Goal: Check status: Check status

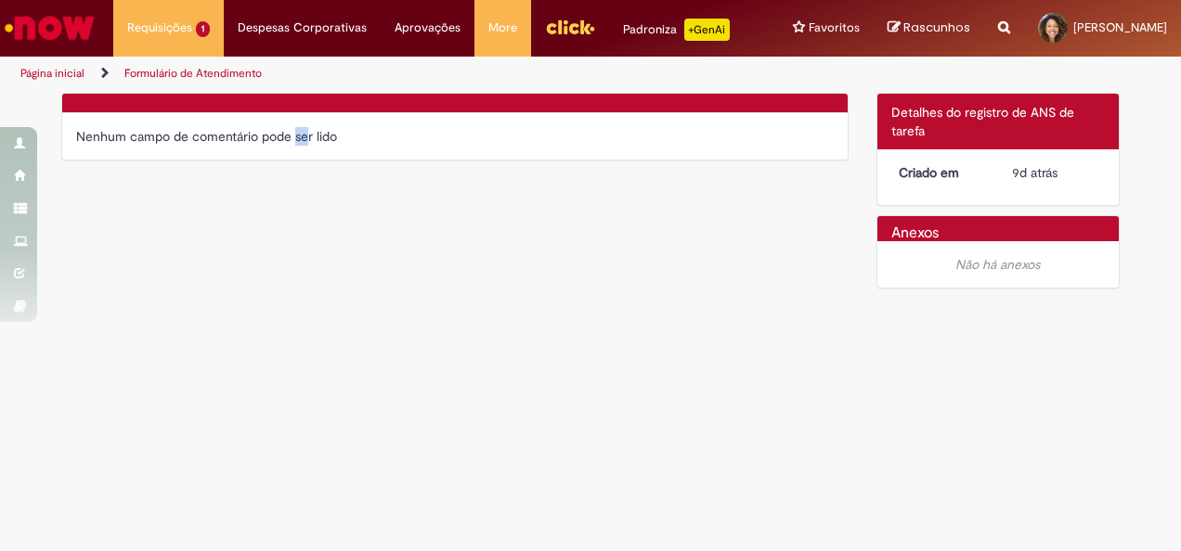
drag, startPoint x: 264, startPoint y: 131, endPoint x: 273, endPoint y: 134, distance: 9.7
click at [273, 134] on div "Nenhum campo de comentário pode ser lido" at bounding box center [455, 136] width 758 height 19
drag, startPoint x: 273, startPoint y: 134, endPoint x: 400, endPoint y: 135, distance: 127.2
click at [400, 135] on div "Nenhum campo de comentário pode ser lido" at bounding box center [455, 136] width 758 height 19
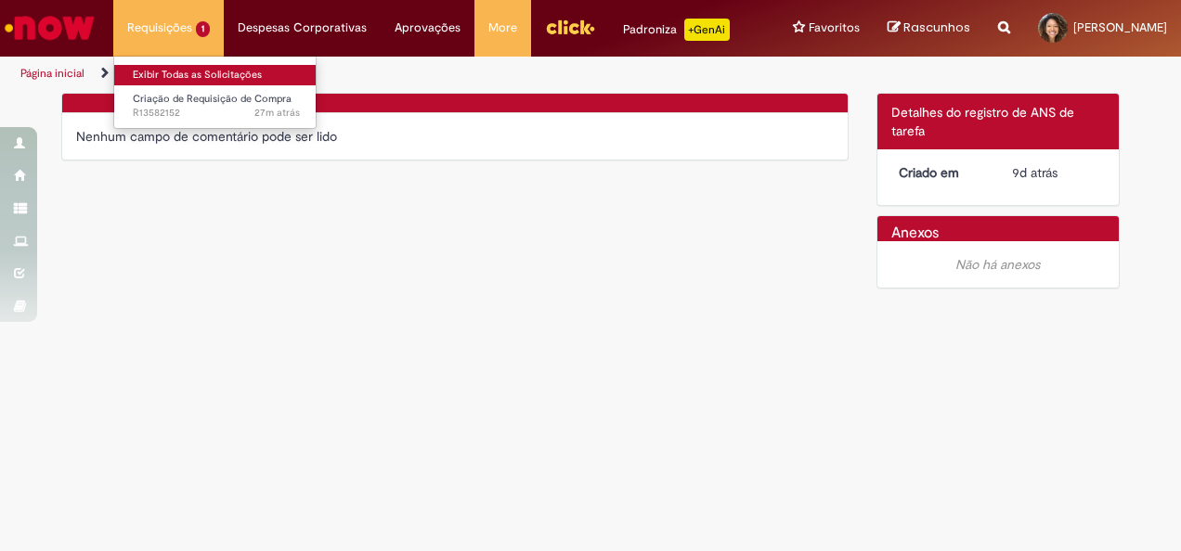
click at [167, 71] on link "Exibir Todas as Solicitações" at bounding box center [216, 75] width 204 height 20
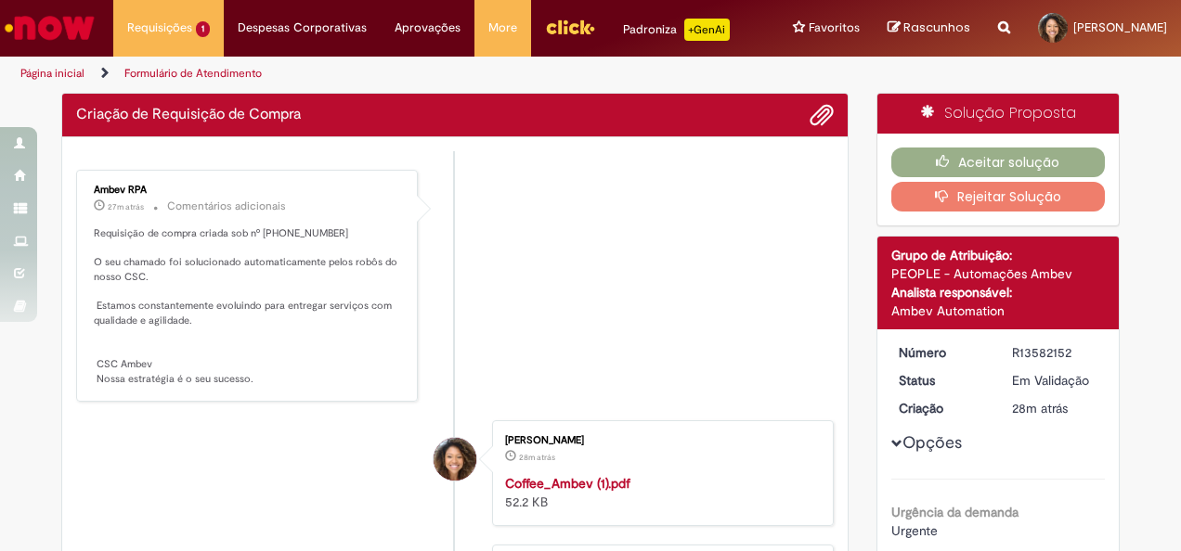
click at [103, 221] on div "Ambev RPA 27m atrás 27 minutos atrás Comentários adicionais Requisição de compr…" at bounding box center [247, 285] width 331 height 221
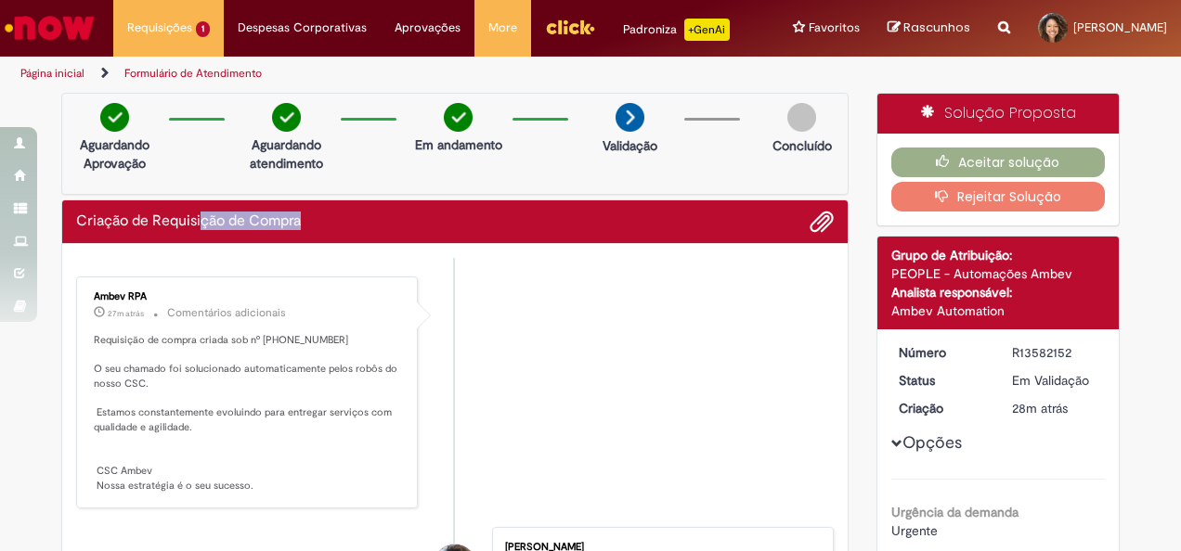
drag, startPoint x: 195, startPoint y: 233, endPoint x: 328, endPoint y: 235, distance: 132.8
click at [328, 235] on div "Criação de Requisição de Compra Enviar Ambev RPA 27m atrás 27 minutos atrás Com…" at bounding box center [454, 524] width 787 height 648
click at [263, 381] on p "Requisição de compra criada sob nº 0081931514 O seu chamado foi solucionado aut…" at bounding box center [248, 413] width 309 height 161
click at [205, 352] on p "Requisição de compra criada sob nº 0081931514 O seu chamado foi solucionado aut…" at bounding box center [248, 413] width 309 height 161
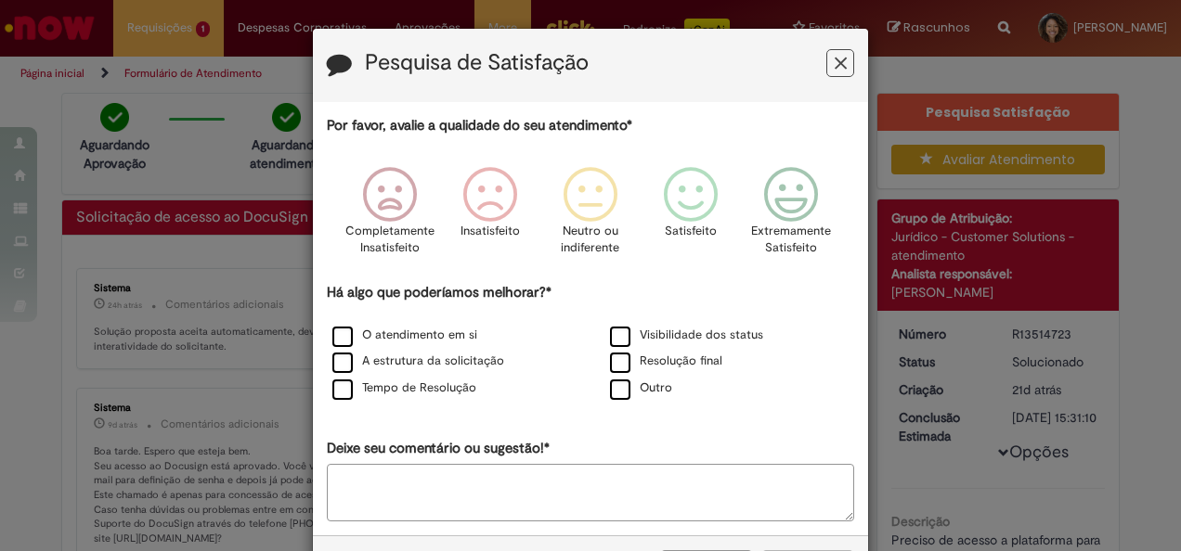
click at [835, 67] on icon "Feedback" at bounding box center [841, 63] width 12 height 19
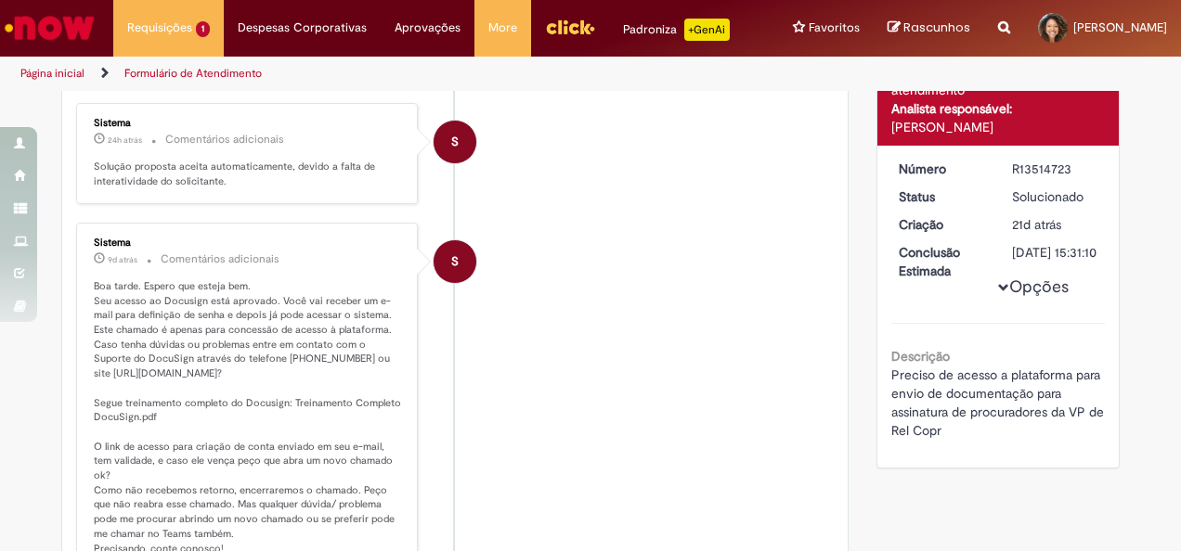
scroll to position [279, 0]
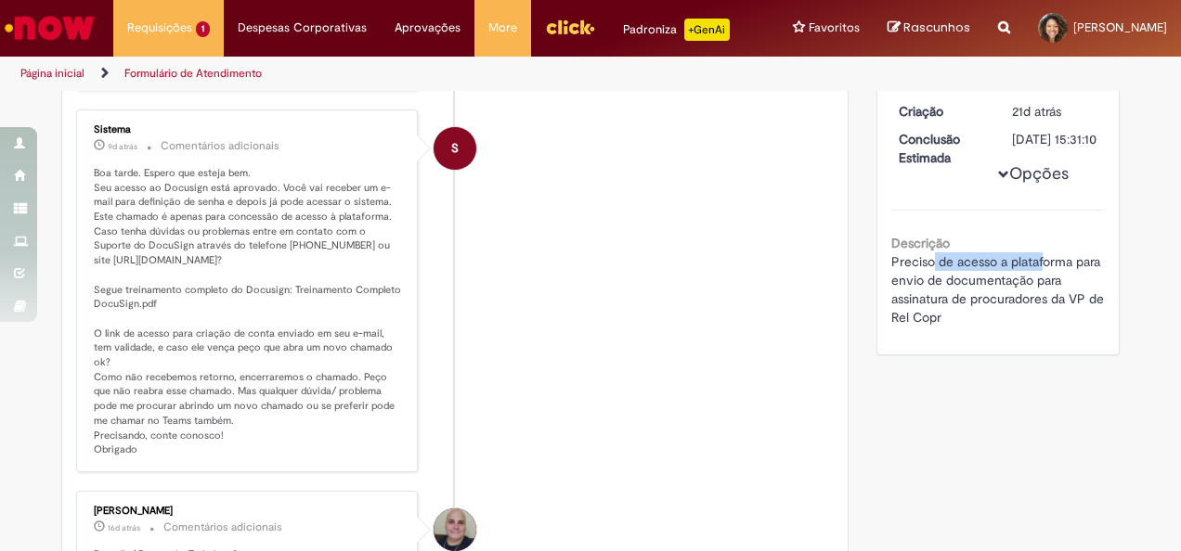
drag, startPoint x: 925, startPoint y: 279, endPoint x: 1036, endPoint y: 280, distance: 111.4
click at [1036, 280] on span "Preciso de acesso a plataforma para envio de documentação para assinatura de pr…" at bounding box center [999, 289] width 216 height 72
click at [267, 251] on p "Boa tarde. Espero que esteja bem. Seu acesso ao Docusign está aprovado. Você va…" at bounding box center [248, 312] width 309 height 292
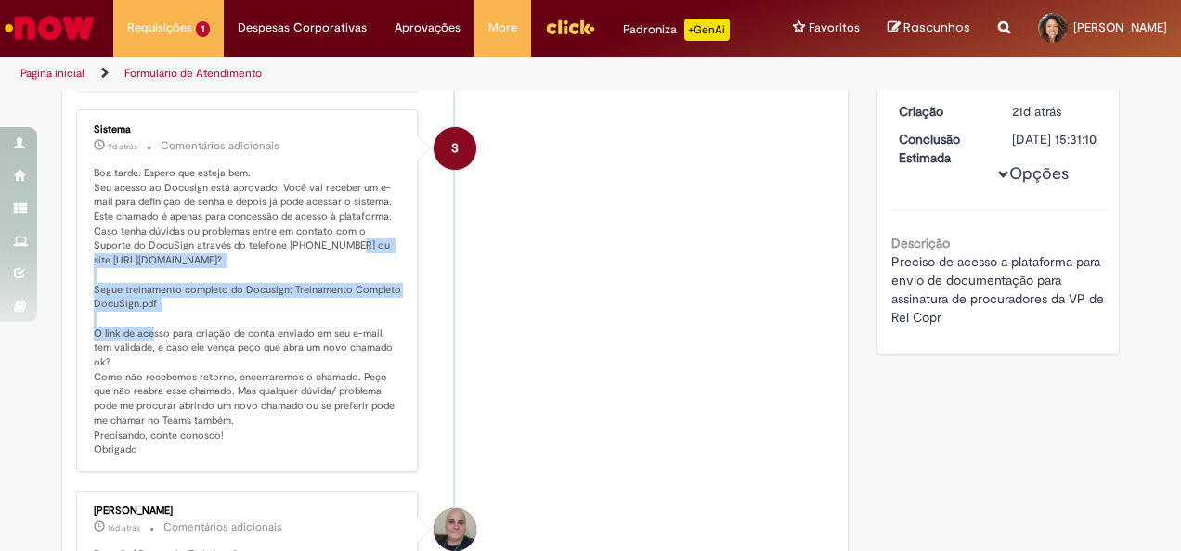
drag, startPoint x: 273, startPoint y: 240, endPoint x: 280, endPoint y: 314, distance: 73.7
click at [280, 314] on p "Boa tarde. Espero que esteja bem. Seu acesso ao Docusign está aprovado. Você va…" at bounding box center [248, 312] width 309 height 292
click at [286, 301] on p "Boa tarde. Espero que esteja bem. Seu acesso ao Docusign está aprovado. Você va…" at bounding box center [248, 312] width 309 height 292
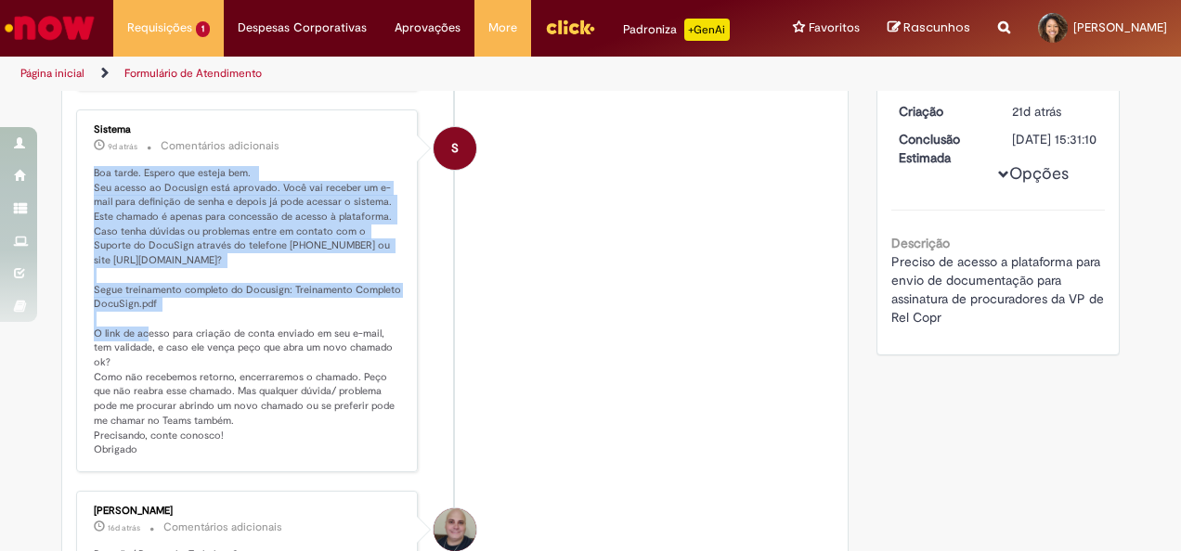
drag, startPoint x: 285, startPoint y: 297, endPoint x: 86, endPoint y: 174, distance: 233.9
click at [94, 174] on p "Boa tarde. Espero que esteja bem. Seu acesso ao Docusign está aprovado. Você va…" at bounding box center [248, 312] width 309 height 292
drag, startPoint x: 86, startPoint y: 174, endPoint x: 240, endPoint y: 240, distance: 166.8
click at [240, 240] on p "Boa tarde. Espero que esteja bem. Seu acesso ao Docusign está aprovado. Você va…" at bounding box center [248, 312] width 309 height 292
click at [151, 251] on p "Boa tarde. Espero que esteja bem. Seu acesso ao Docusign está aprovado. Você va…" at bounding box center [248, 312] width 309 height 292
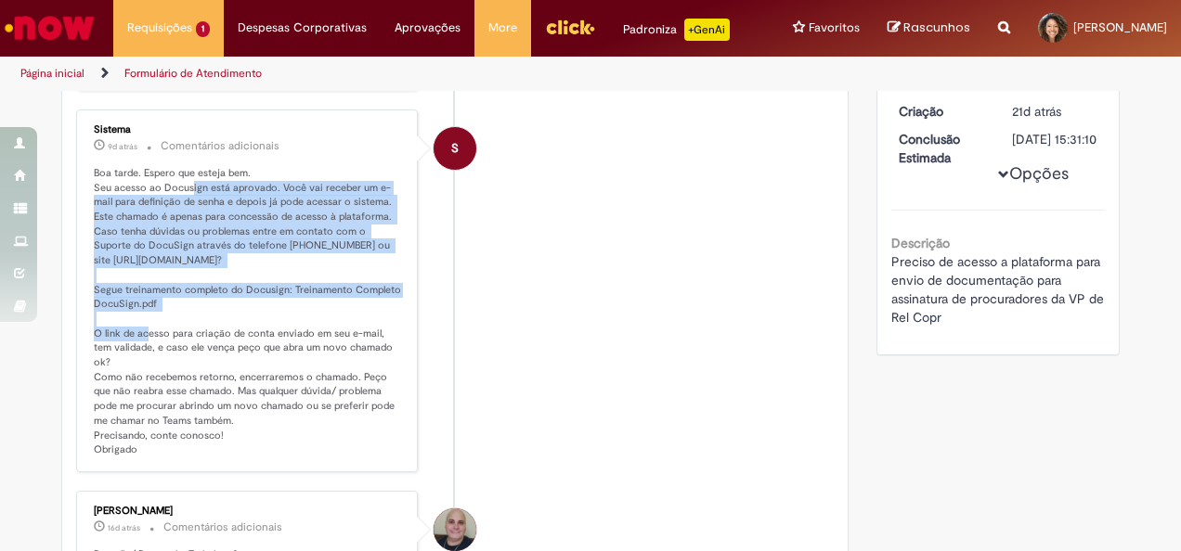
drag, startPoint x: 184, startPoint y: 184, endPoint x: 293, endPoint y: 296, distance: 156.9
click at [293, 296] on p "Boa tarde. Espero que esteja bem. Seu acesso ao Docusign está aprovado. Você va…" at bounding box center [248, 312] width 309 height 292
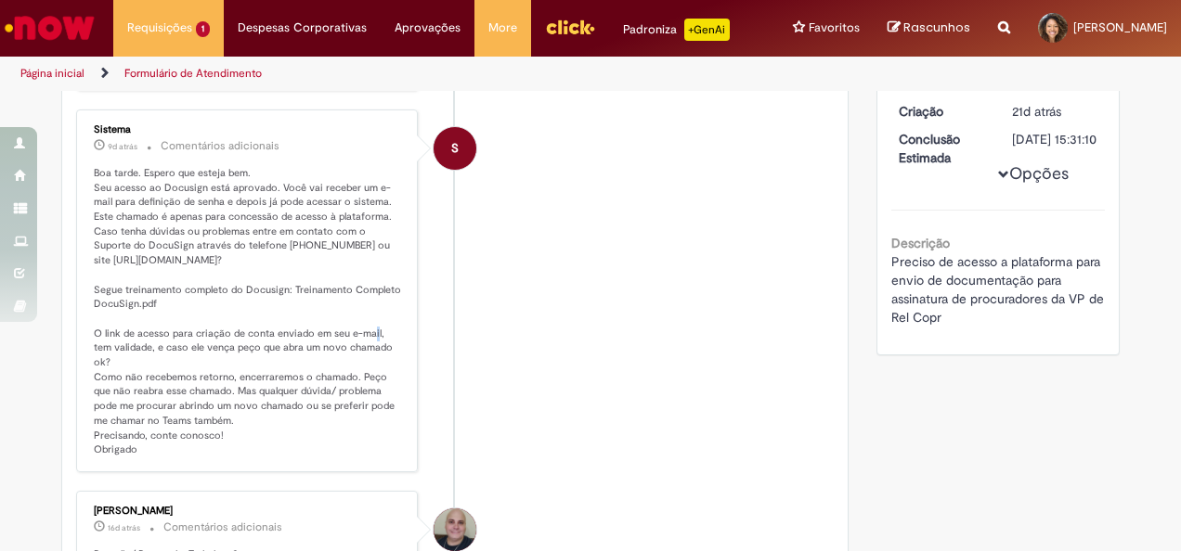
drag, startPoint x: 293, startPoint y: 296, endPoint x: 294, endPoint y: 327, distance: 30.7
click at [294, 327] on p "Boa tarde. Espero que esteja bem. Seu acesso ao Docusign está aprovado. Você va…" at bounding box center [248, 312] width 309 height 292
drag, startPoint x: 294, startPoint y: 327, endPoint x: 220, endPoint y: 327, distance: 74.3
click at [223, 327] on p "Boa tarde. Espero que esteja bem. Seu acesso ao Docusign está aprovado. Você va…" at bounding box center [248, 312] width 309 height 292
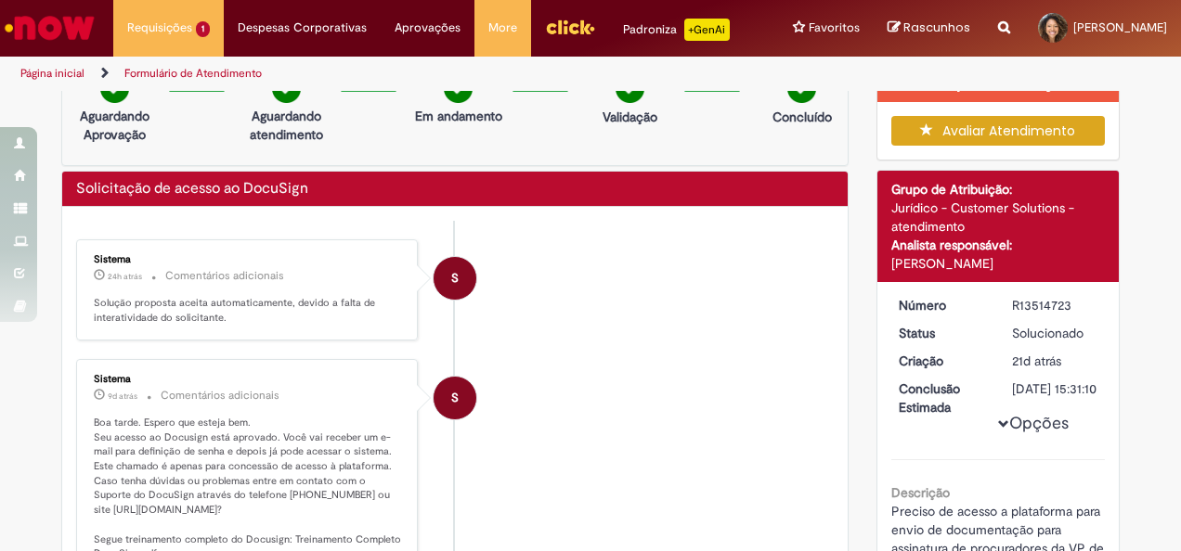
scroll to position [0, 0]
